Goal: Task Accomplishment & Management: Use online tool/utility

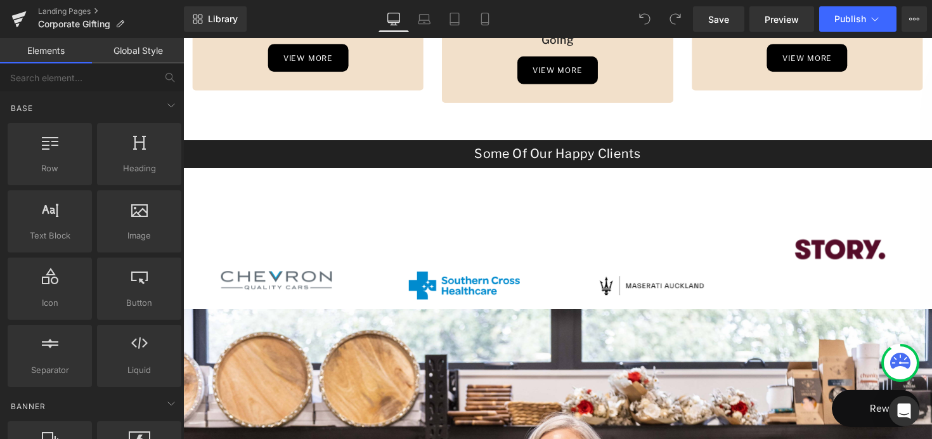
scroll to position [769, 0]
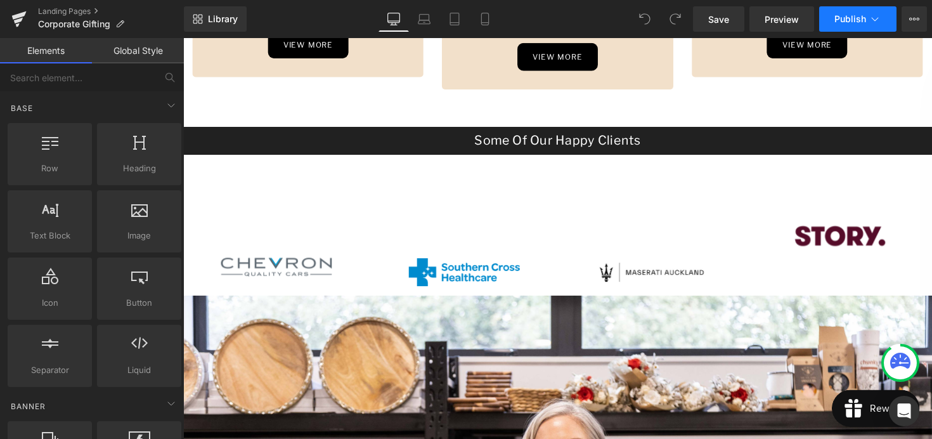
click at [850, 14] on span "Publish" at bounding box center [850, 19] width 32 height 10
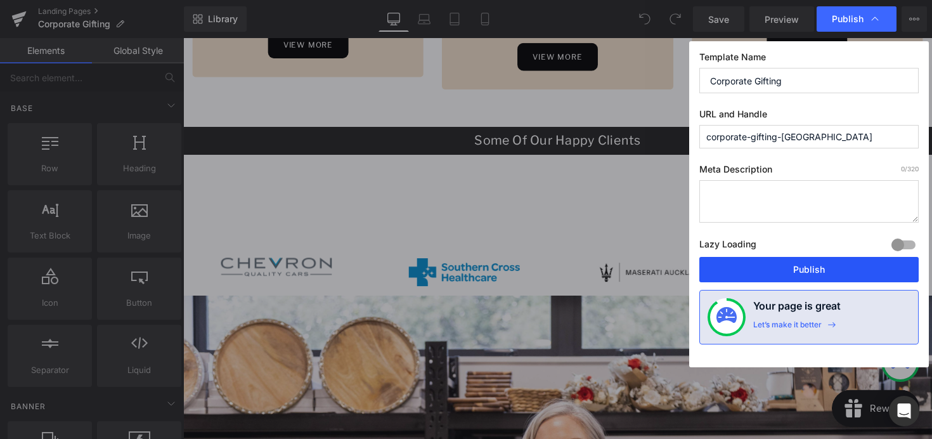
click at [775, 266] on button "Publish" at bounding box center [808, 269] width 219 height 25
